Goal: Obtain resource: Download file/media

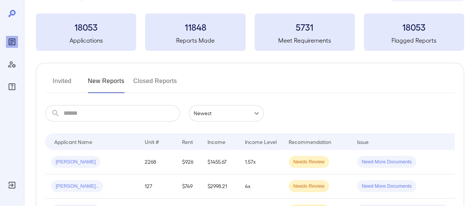
scroll to position [75, 0]
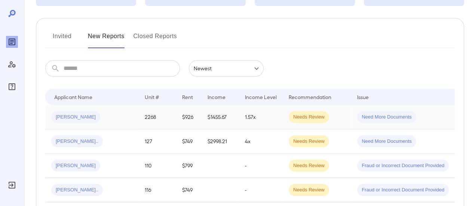
click at [118, 119] on div "[PERSON_NAME]" at bounding box center [92, 117] width 82 height 12
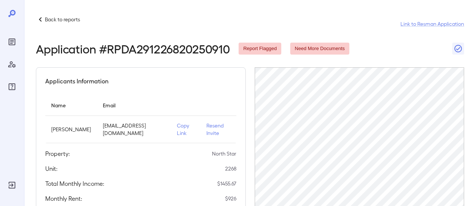
scroll to position [112, 0]
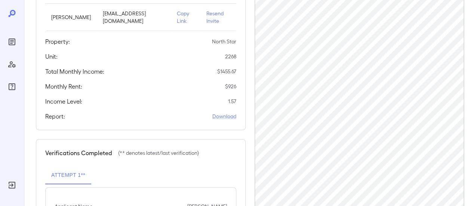
drag, startPoint x: 172, startPoint y: 12, endPoint x: 183, endPoint y: 11, distance: 10.5
click at [177, 12] on p "Copy Link" at bounding box center [186, 17] width 18 height 15
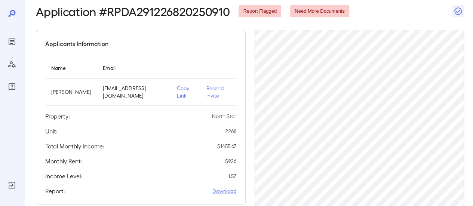
scroll to position [0, 0]
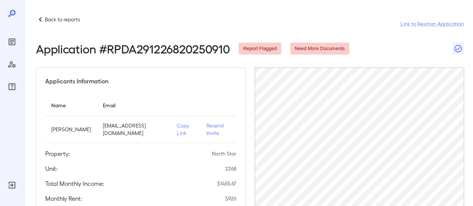
click at [52, 21] on p "Back to reports" at bounding box center [62, 19] width 35 height 7
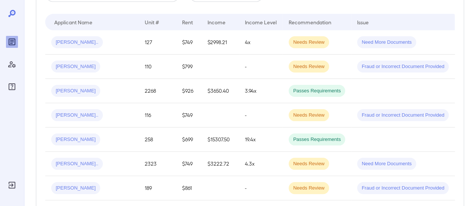
scroll to position [112, 0]
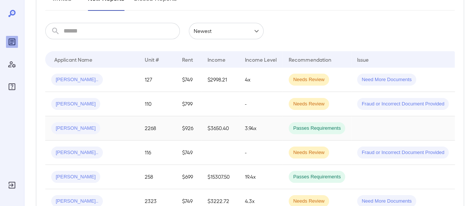
click at [113, 131] on div "[PERSON_NAME]" at bounding box center [92, 128] width 82 height 12
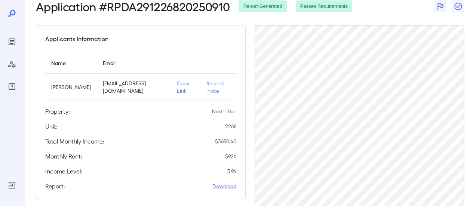
scroll to position [75, 0]
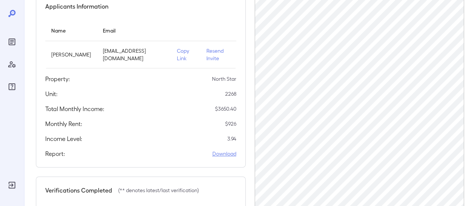
click at [221, 153] on link "Download" at bounding box center [225, 153] width 24 height 7
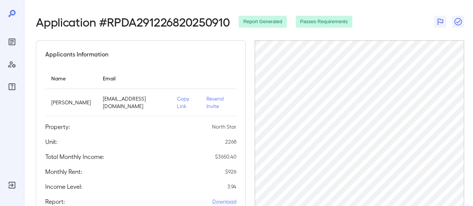
scroll to position [0, 0]
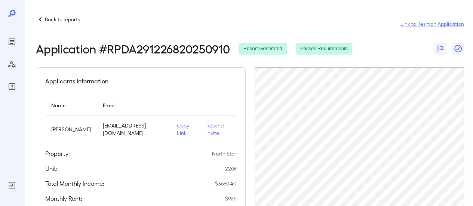
click at [45, 19] on p "Back to reports" at bounding box center [62, 19] width 35 height 7
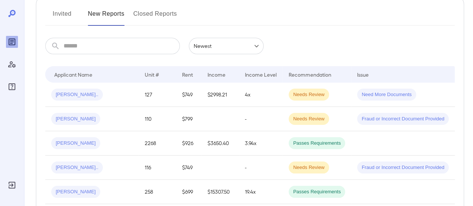
scroll to position [112, 0]
